Goal: Information Seeking & Learning: Learn about a topic

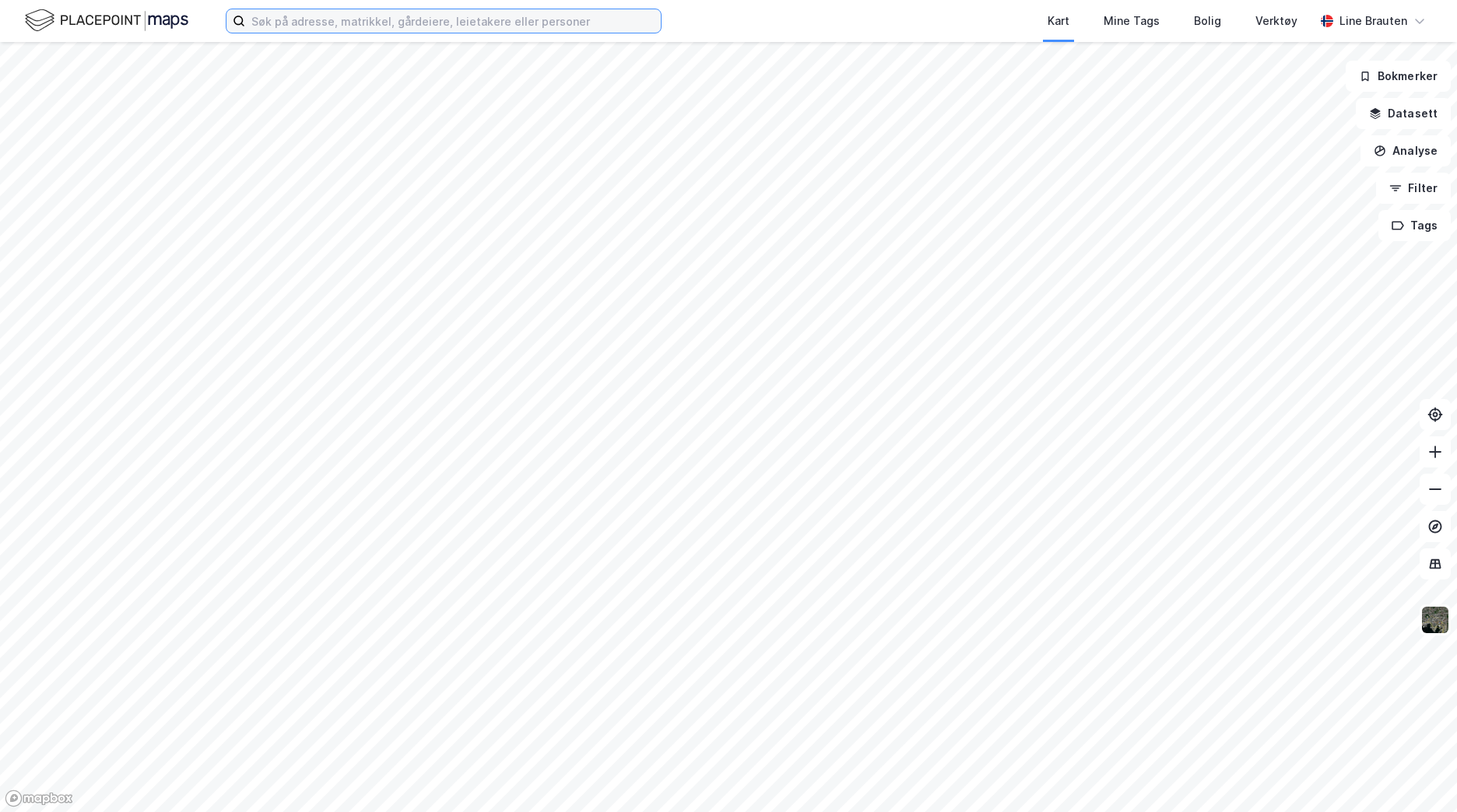
click at [565, 19] on input at bounding box center [453, 20] width 416 height 24
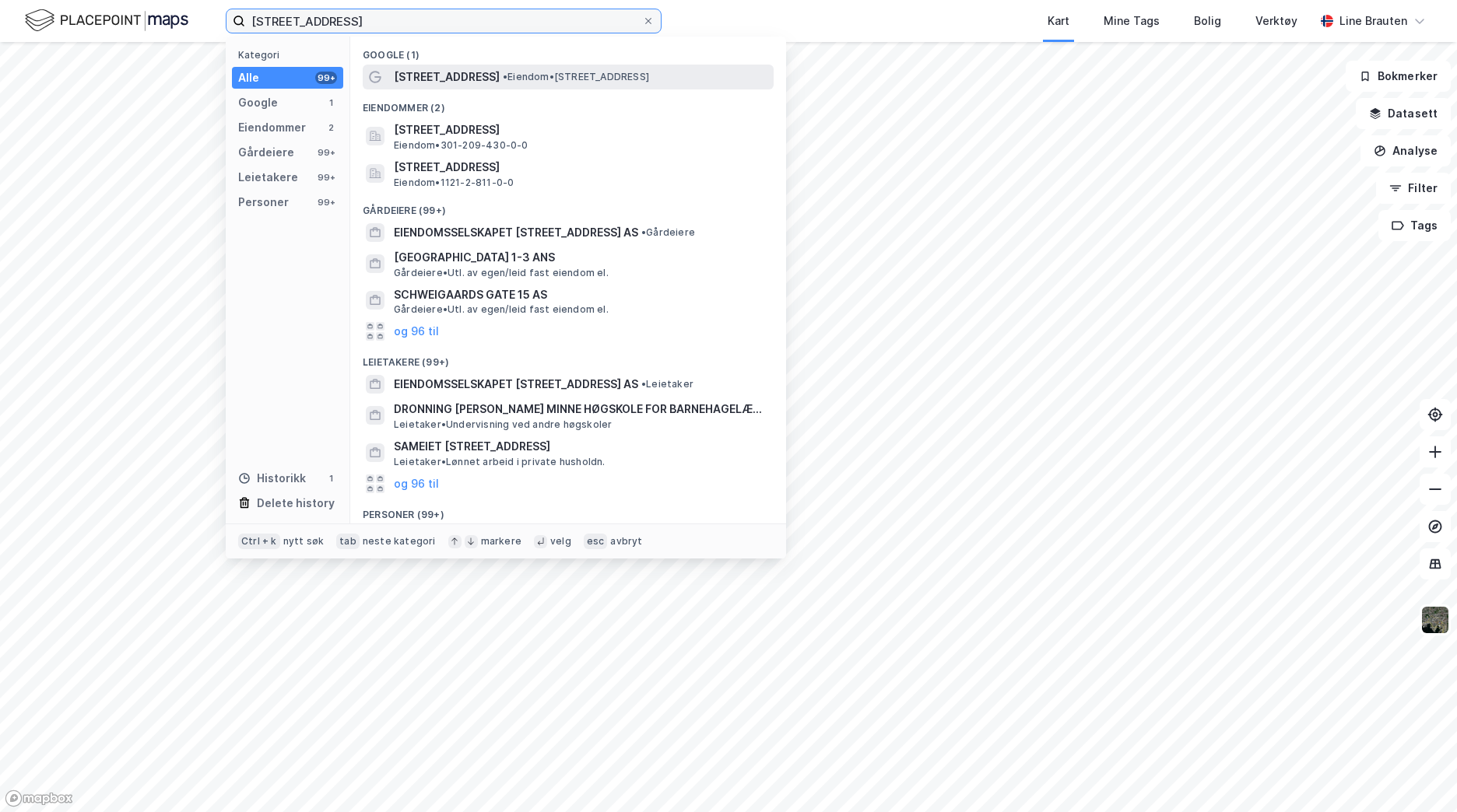
type input "[STREET_ADDRESS]"
click at [480, 65] on div "[STREET_ADDRESS] • Eiendom • [STREET_ADDRESS]" at bounding box center [568, 77] width 411 height 25
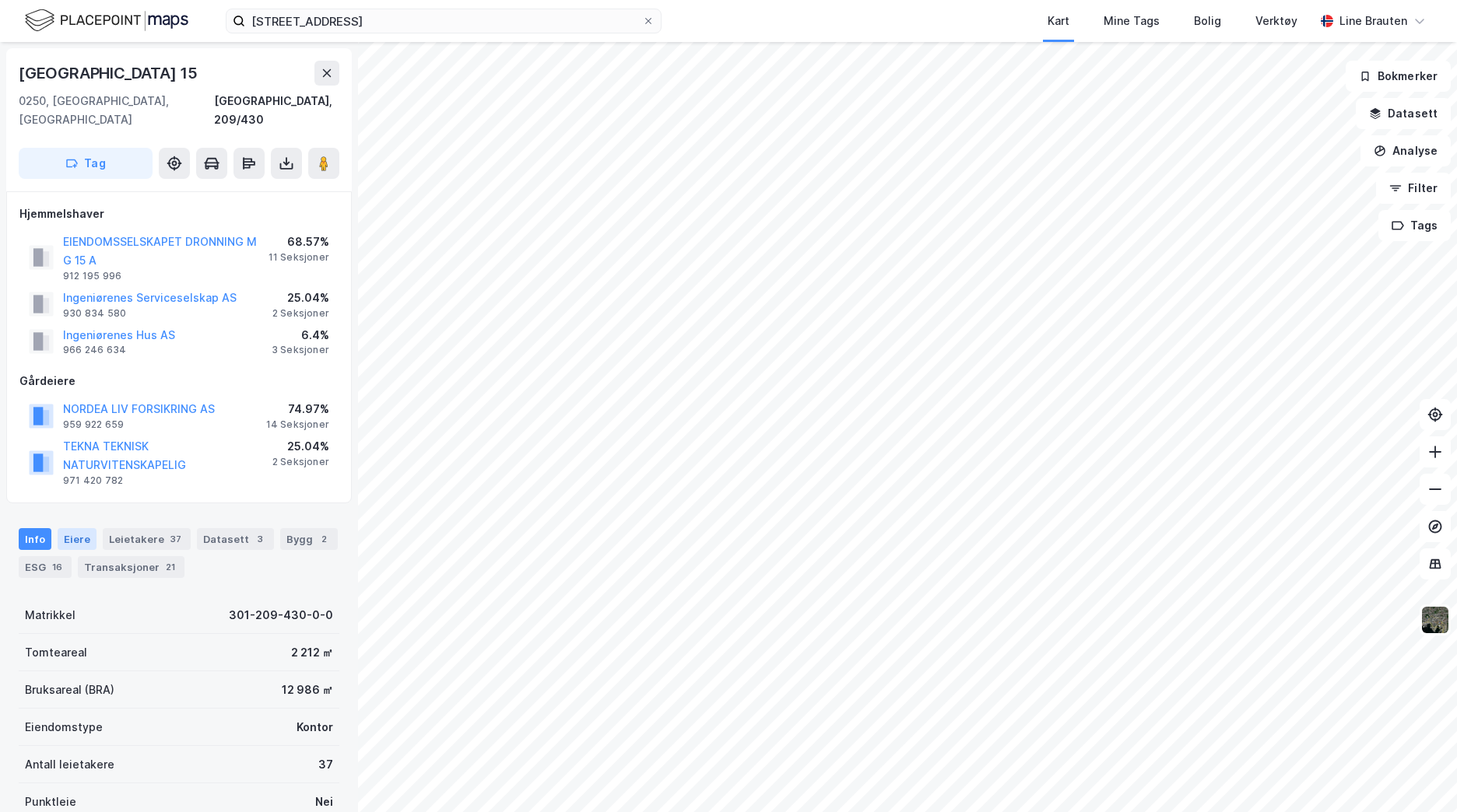
click at [66, 529] on div "Eiere" at bounding box center [77, 539] width 39 height 22
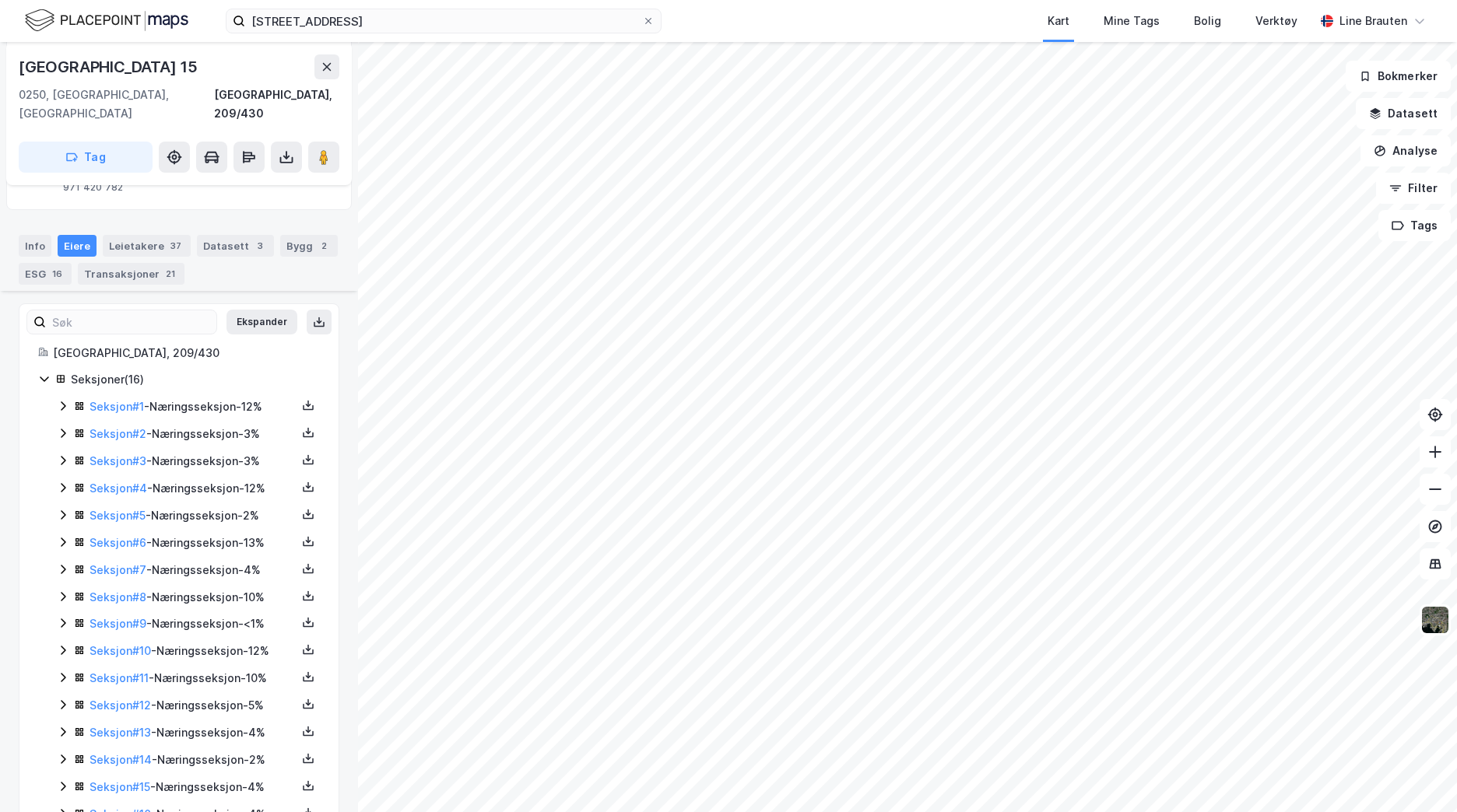
scroll to position [306, 0]
